Goal: Task Accomplishment & Management: Use online tool/utility

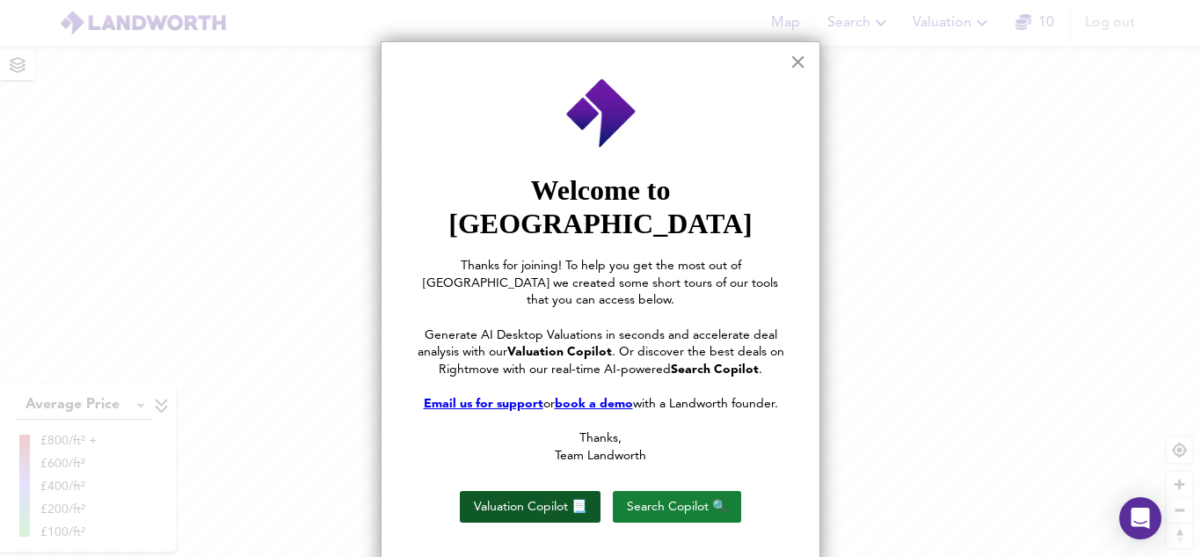
click at [526, 491] on button "Valuation Copilot 📃" at bounding box center [530, 507] width 141 height 32
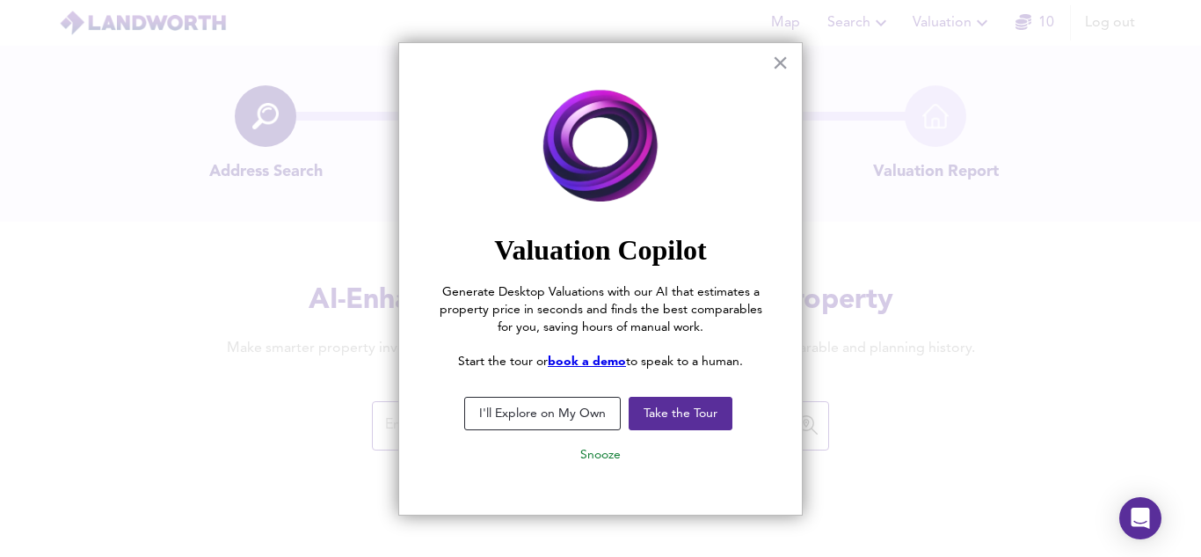
click at [549, 415] on button "I'll Explore on My Own" at bounding box center [542, 413] width 157 height 33
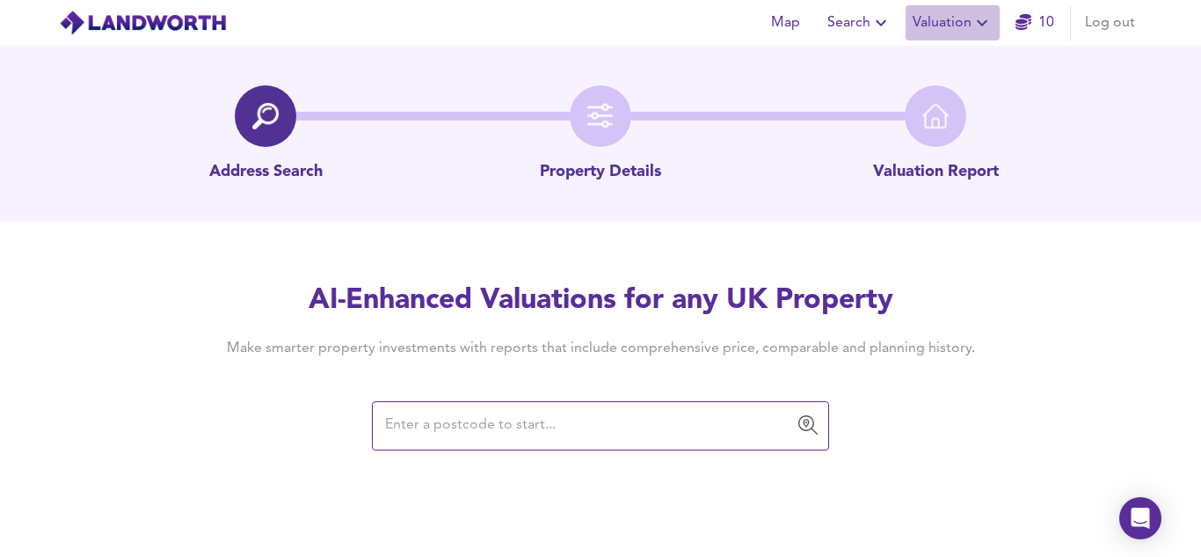
click at [973, 24] on icon "button" at bounding box center [982, 22] width 21 height 21
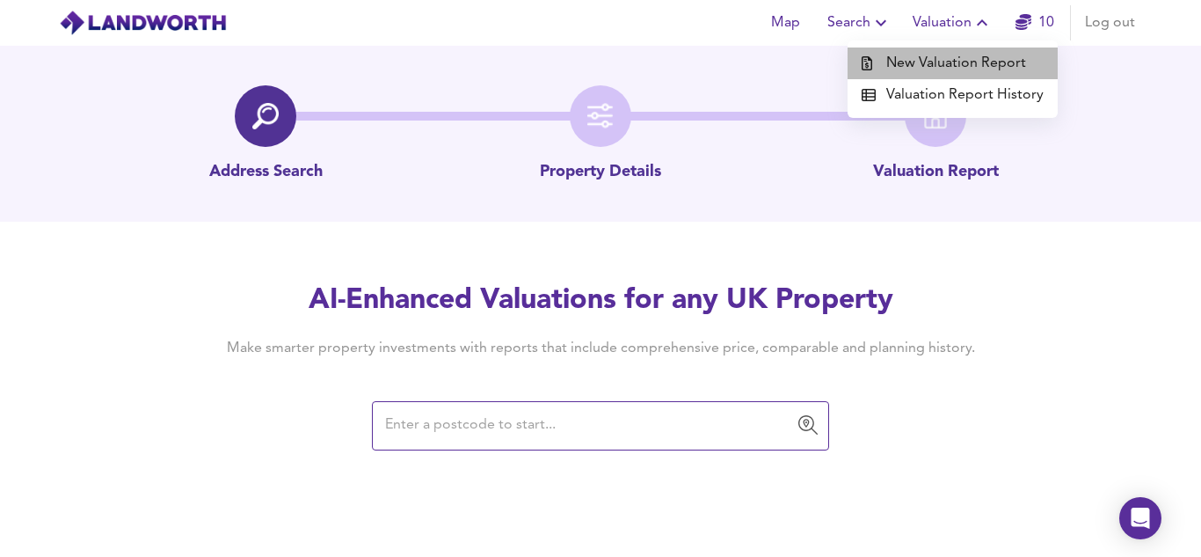
click at [957, 57] on li "New Valuation Report" at bounding box center [953, 63] width 210 height 32
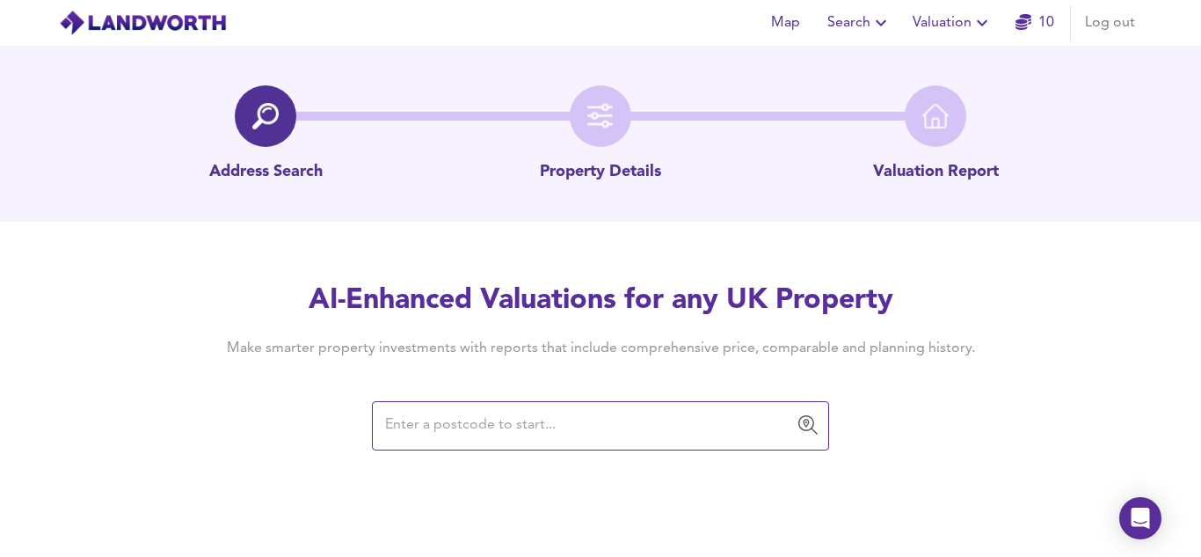
click at [439, 412] on input "text" at bounding box center [587, 425] width 415 height 33
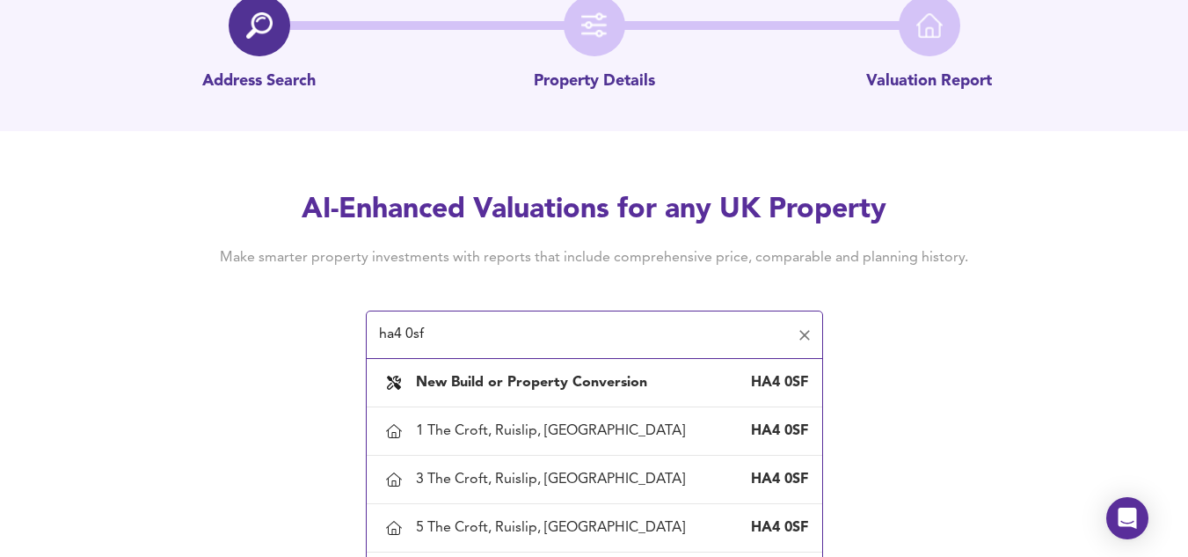
scroll to position [105, 0]
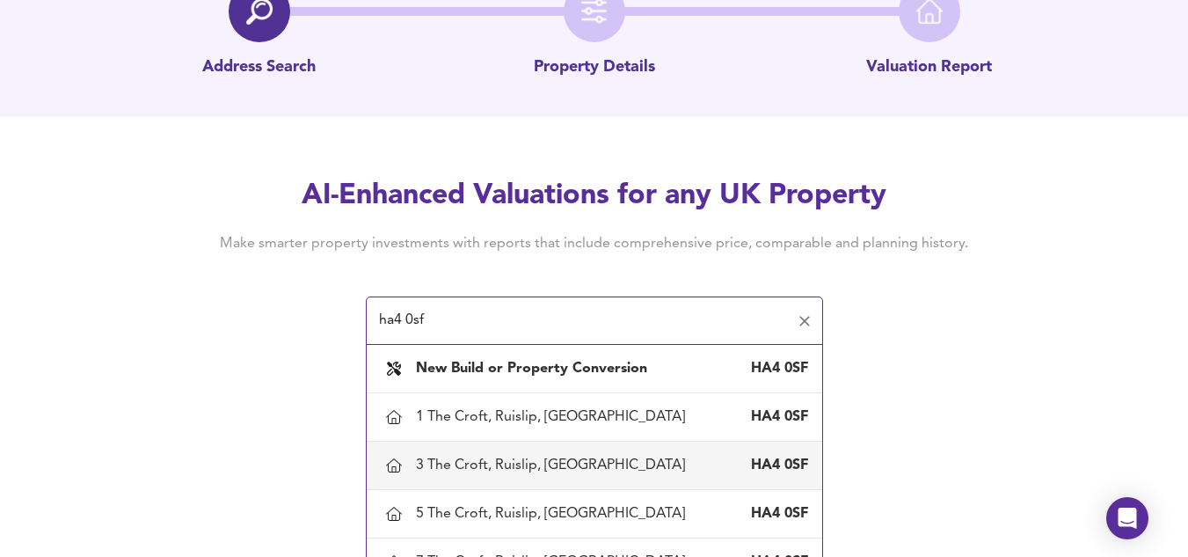
click at [472, 471] on div "3 The Croft, Ruislip, [GEOGRAPHIC_DATA]" at bounding box center [554, 464] width 276 height 19
type input "3 The Croft, Ruislip, [GEOGRAPHIC_DATA]"
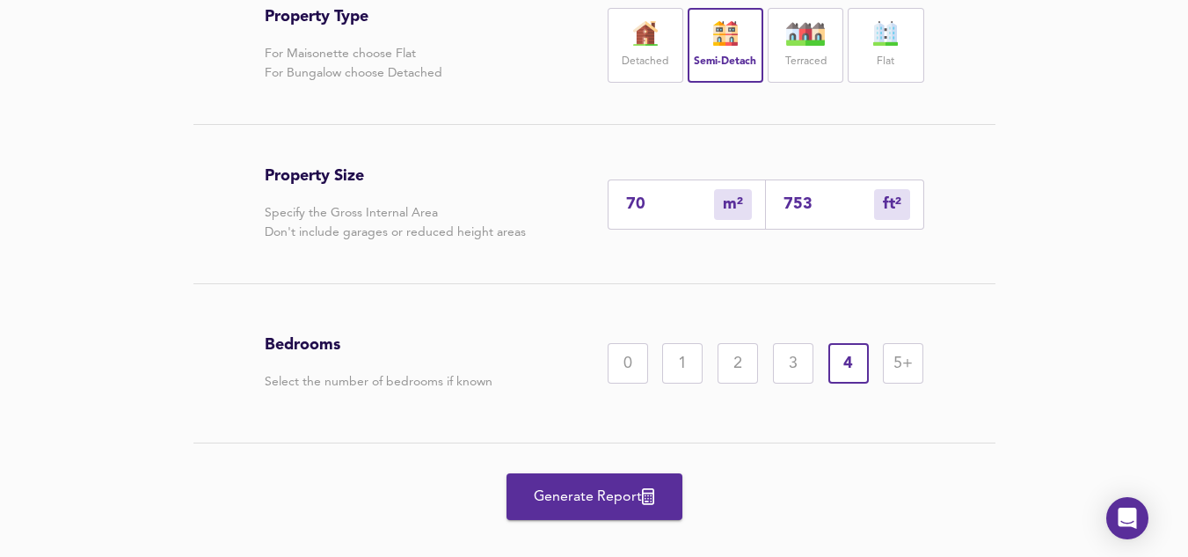
scroll to position [424, 0]
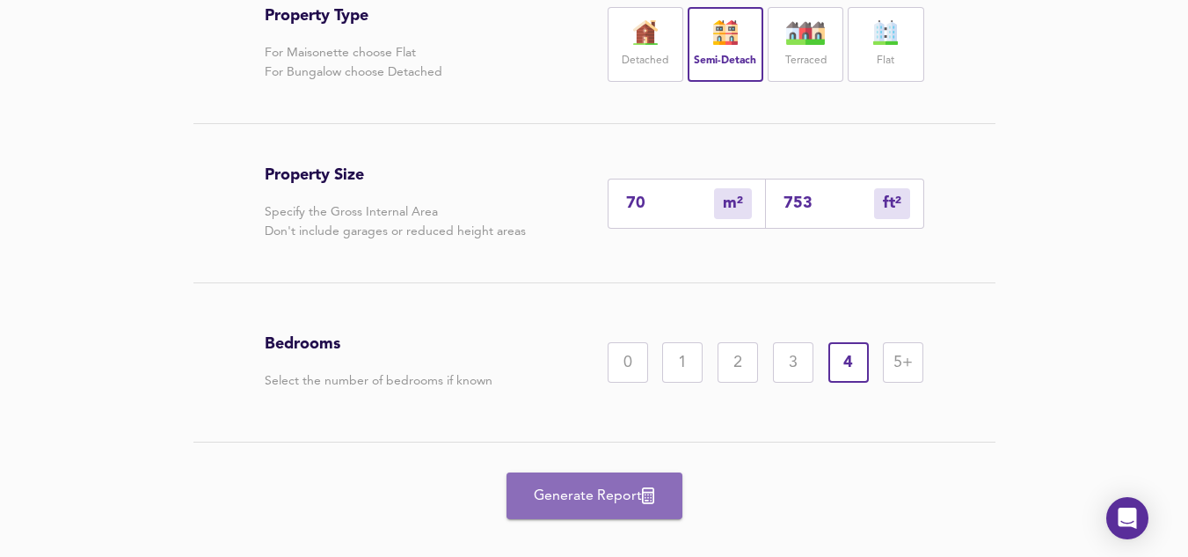
click at [603, 488] on span "Generate Report" at bounding box center [594, 496] width 141 height 25
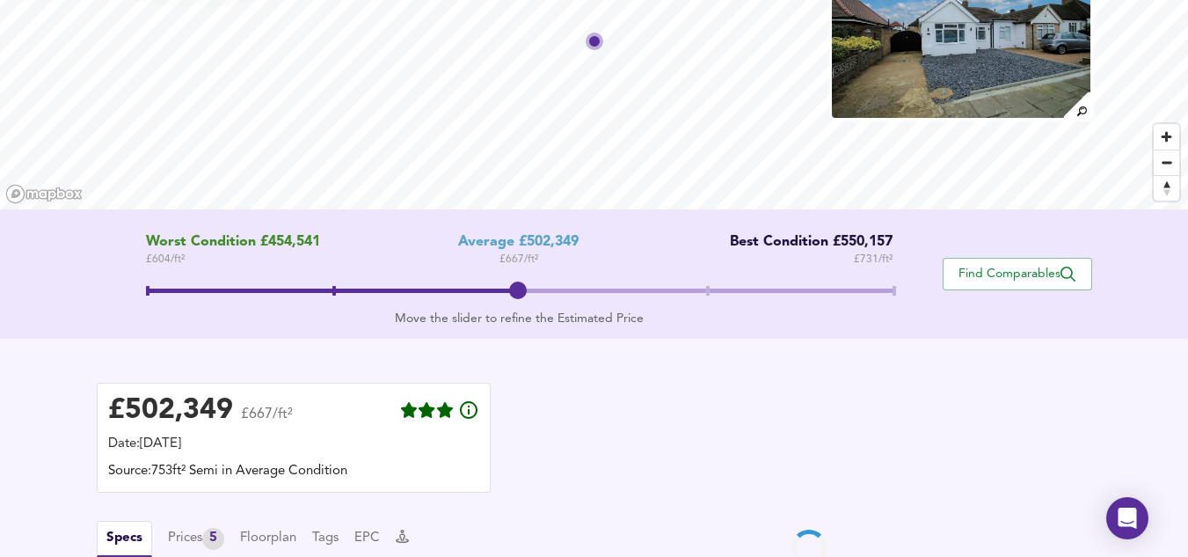
scroll to position [156, 0]
